Goal: Check status: Check status

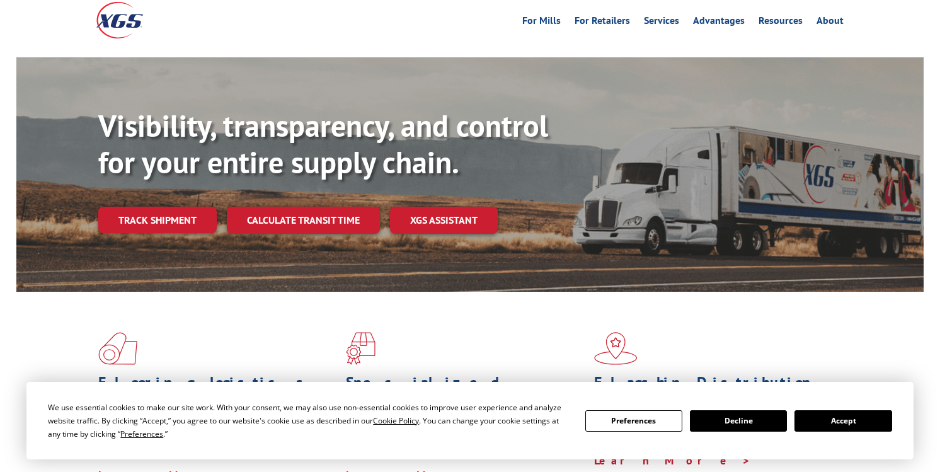
scroll to position [63, 0]
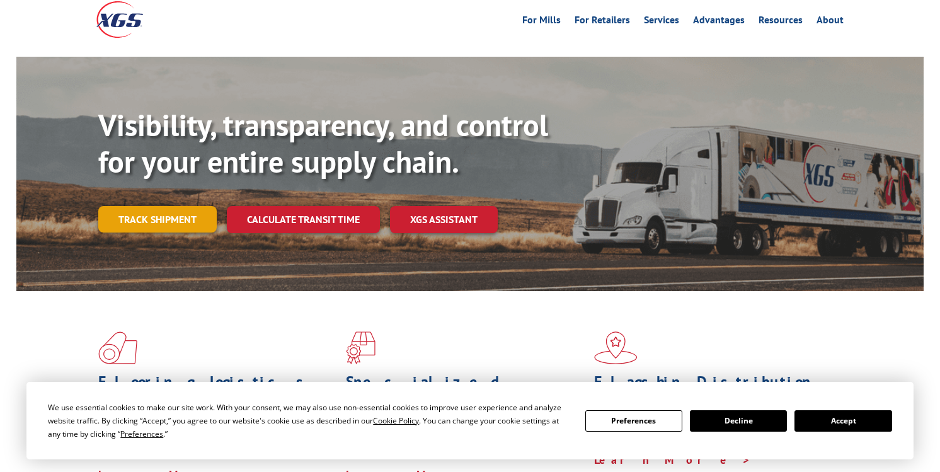
click at [159, 206] on link "Track shipment" at bounding box center [157, 219] width 118 height 26
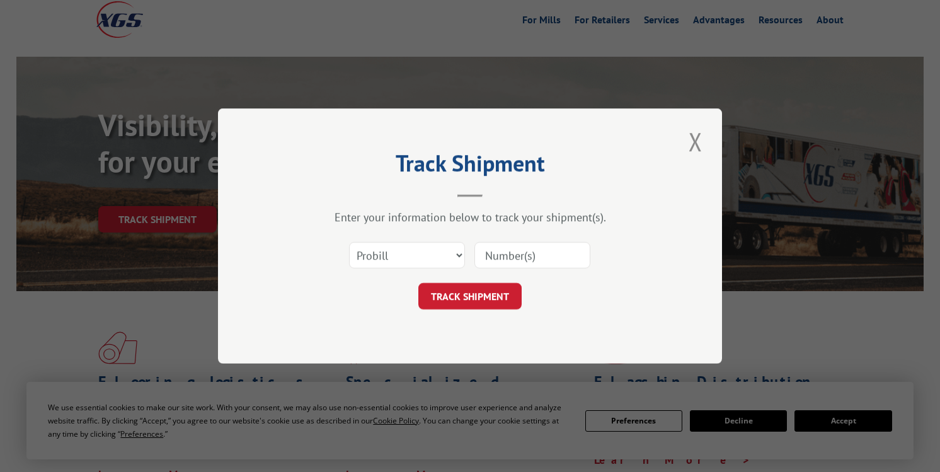
click at [526, 256] on input at bounding box center [532, 255] width 116 height 26
paste input "2819387"
type input "2819387"
click at [484, 294] on button "TRACK SHIPMENT" at bounding box center [469, 296] width 103 height 26
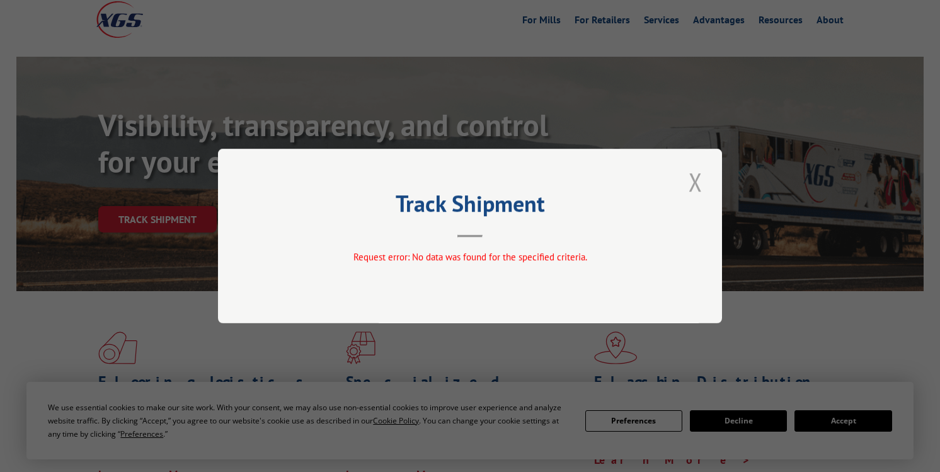
click at [695, 185] on button "Close modal" at bounding box center [695, 181] width 21 height 35
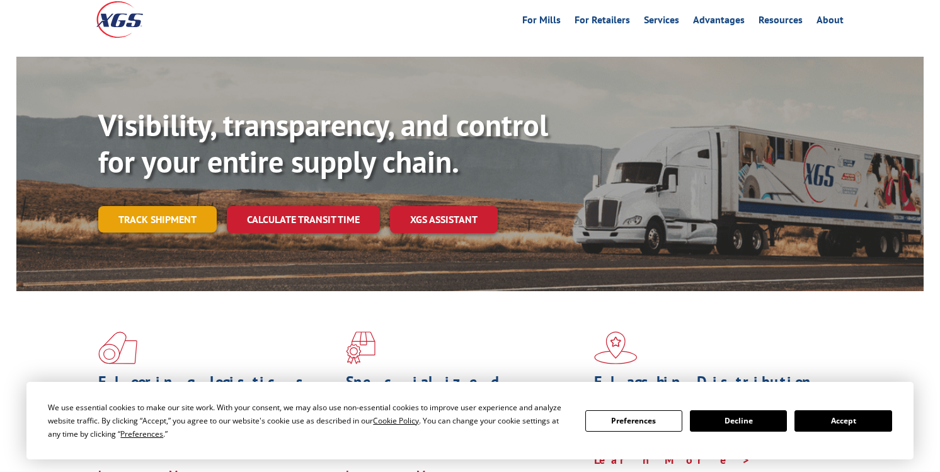
click at [180, 206] on link "Track shipment" at bounding box center [157, 219] width 118 height 26
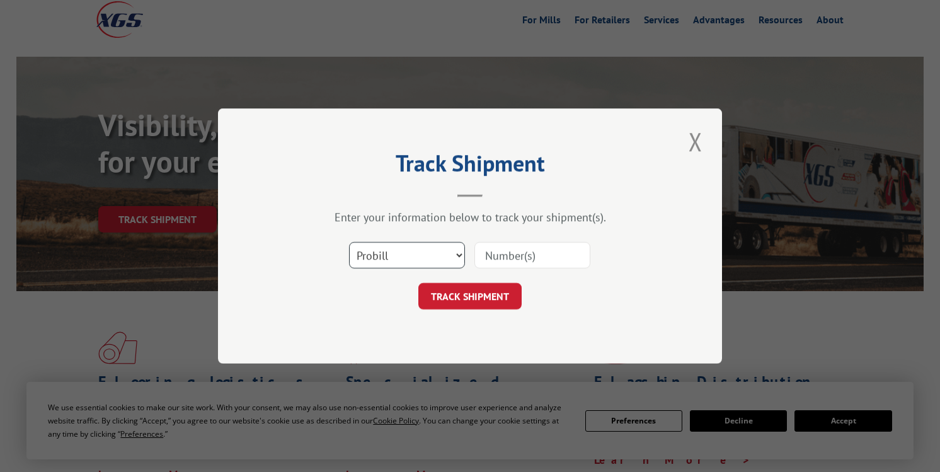
click at [435, 254] on select "Select category... Probill BOL PO" at bounding box center [407, 255] width 116 height 26
select select "bol"
click at [349, 242] on select "Select category... Probill BOL PO" at bounding box center [407, 255] width 116 height 26
click at [519, 249] on input at bounding box center [532, 255] width 116 height 26
paste input "2819387"
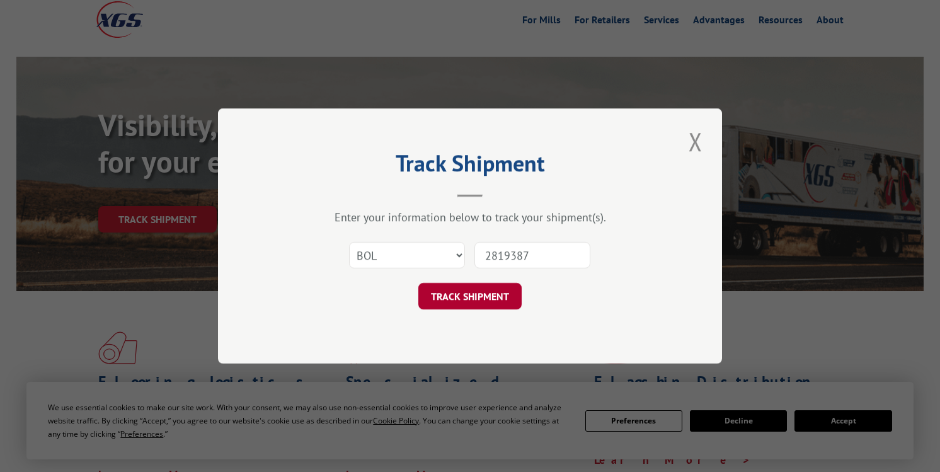
type input "2819387"
click at [488, 295] on button "TRACK SHIPMENT" at bounding box center [469, 296] width 103 height 26
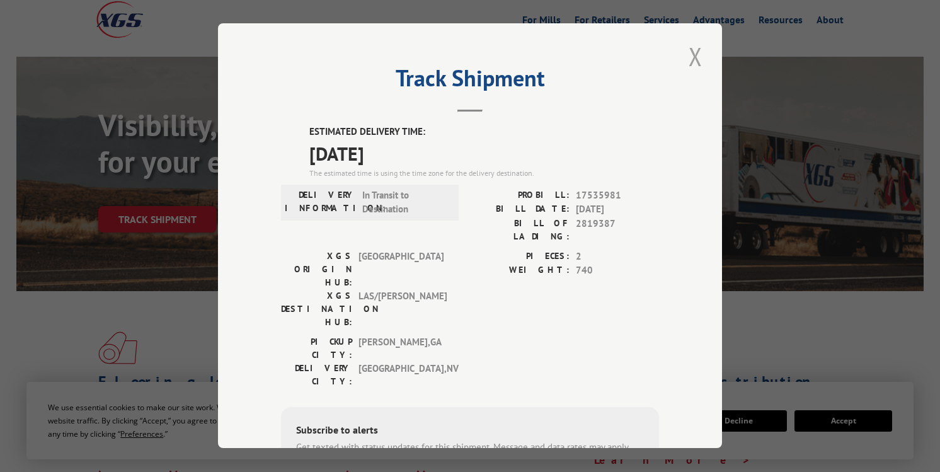
click at [692, 60] on button "Close modal" at bounding box center [695, 56] width 21 height 35
